Goal: Find specific page/section: Find specific page/section

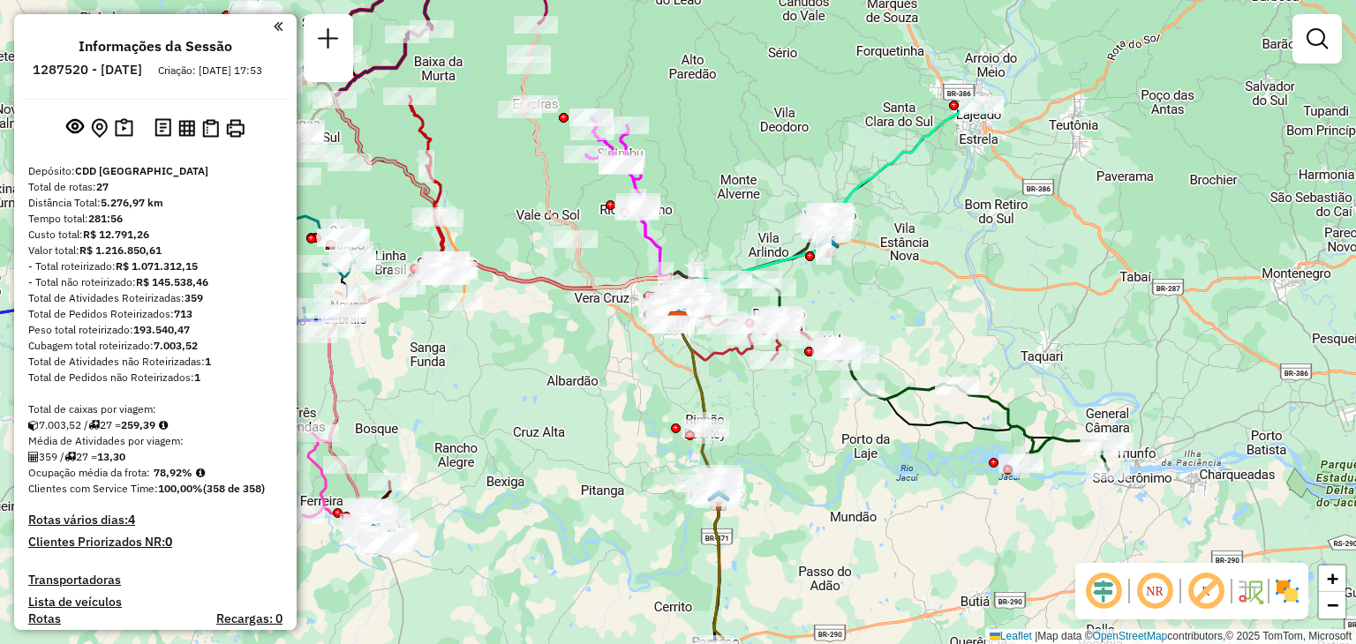
drag, startPoint x: 0, startPoint y: 0, endPoint x: 598, endPoint y: 117, distance: 609.1
click at [587, 201] on div "Janela de atendimento Grade de atendimento Capacidade Transportadoras Veículos …" at bounding box center [678, 322] width 1356 height 644
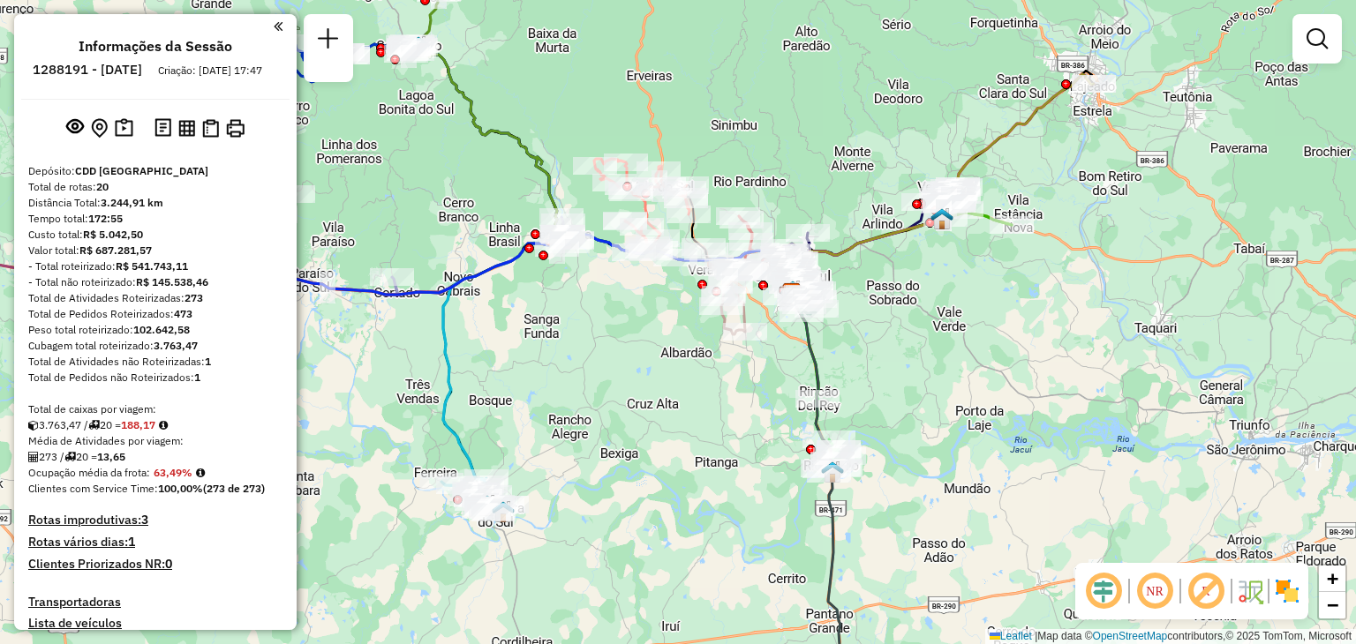
drag, startPoint x: 764, startPoint y: 156, endPoint x: 788, endPoint y: 166, distance: 25.7
click at [786, 157] on div "Janela de atendimento Grade de atendimento Capacidade Transportadoras Veículos …" at bounding box center [678, 322] width 1356 height 644
